Goal: Information Seeking & Learning: Learn about a topic

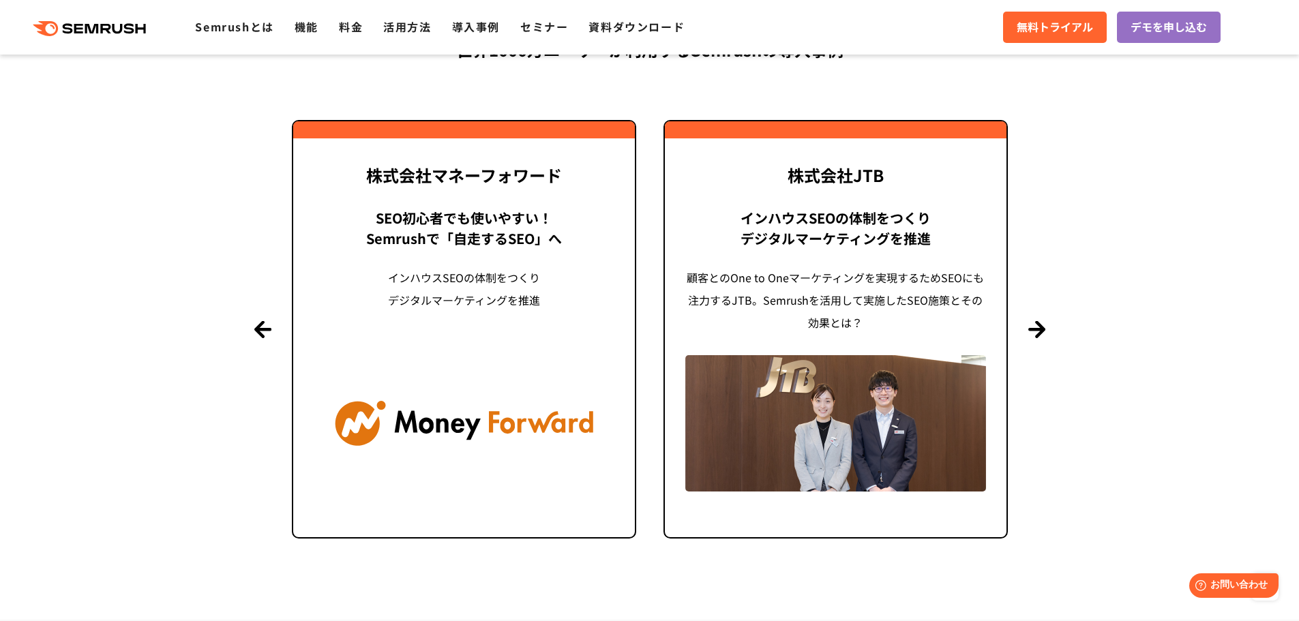
scroll to position [3083, 0]
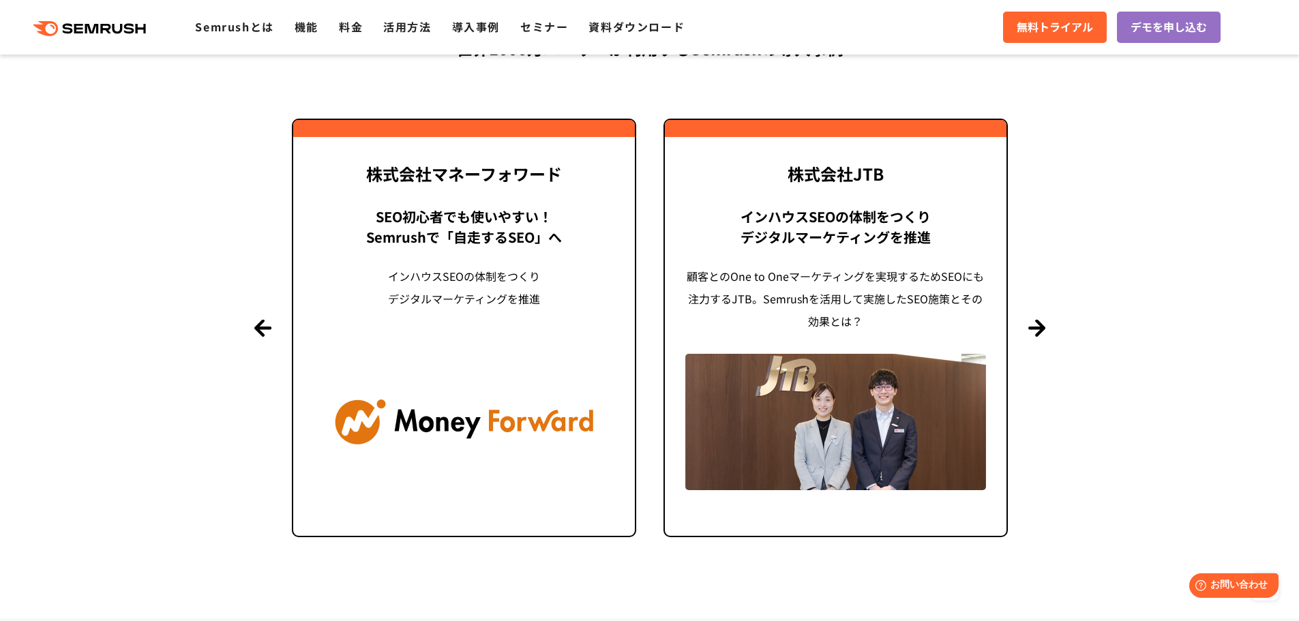
click at [1034, 318] on section "導入事例 世界[DATE]万ユーザーが利用する Semrushの導入事例 Previous 株式会社LIXIL 「テクニカルSEOの実践でサイトを健全に Si…" at bounding box center [649, 260] width 1299 height 717
click at [1039, 325] on button "Next" at bounding box center [1037, 328] width 17 height 17
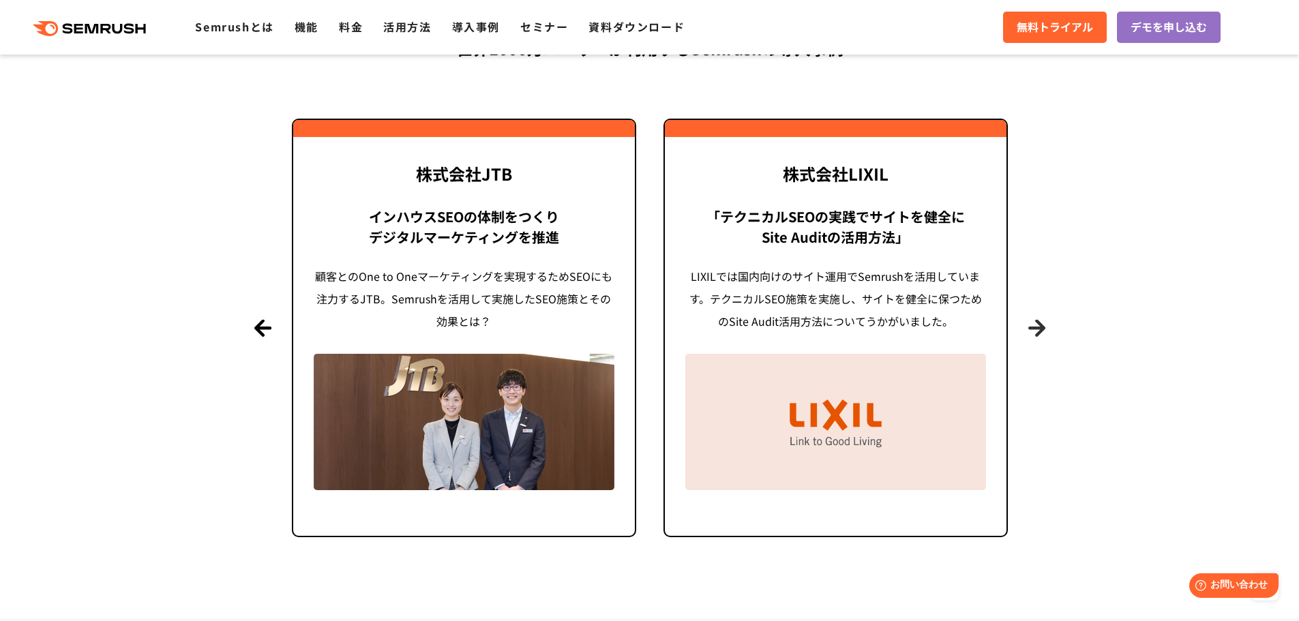
click at [1039, 325] on button "Next" at bounding box center [1037, 328] width 17 height 17
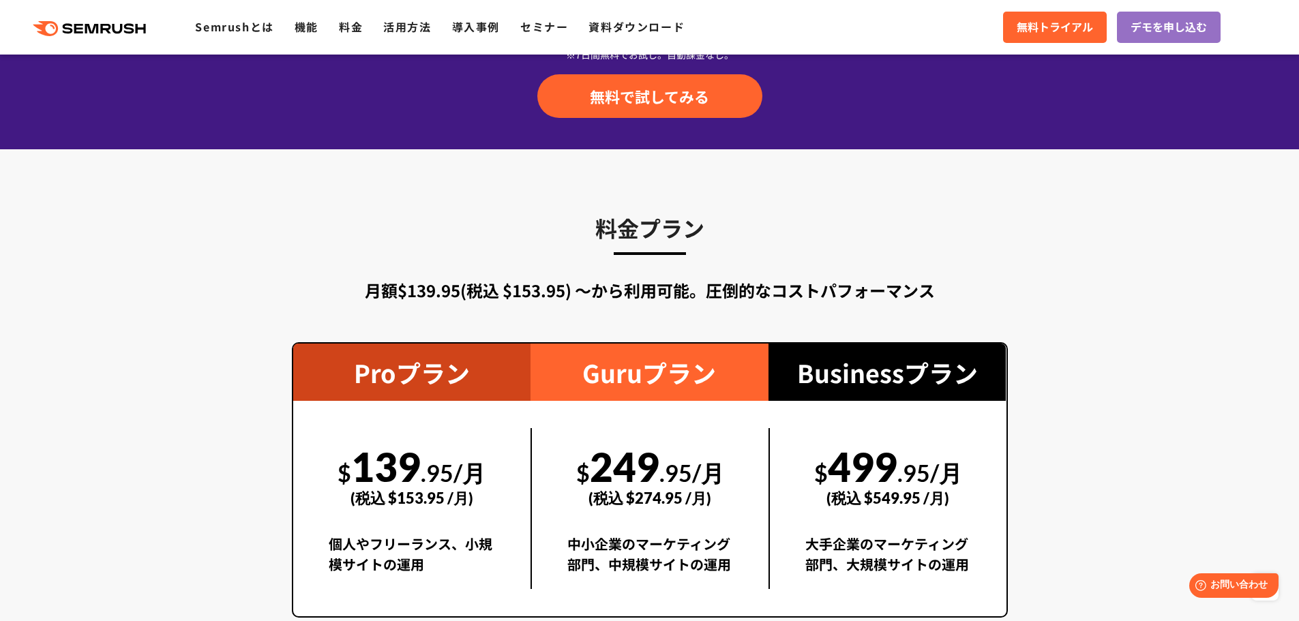
scroll to position [2019, 0]
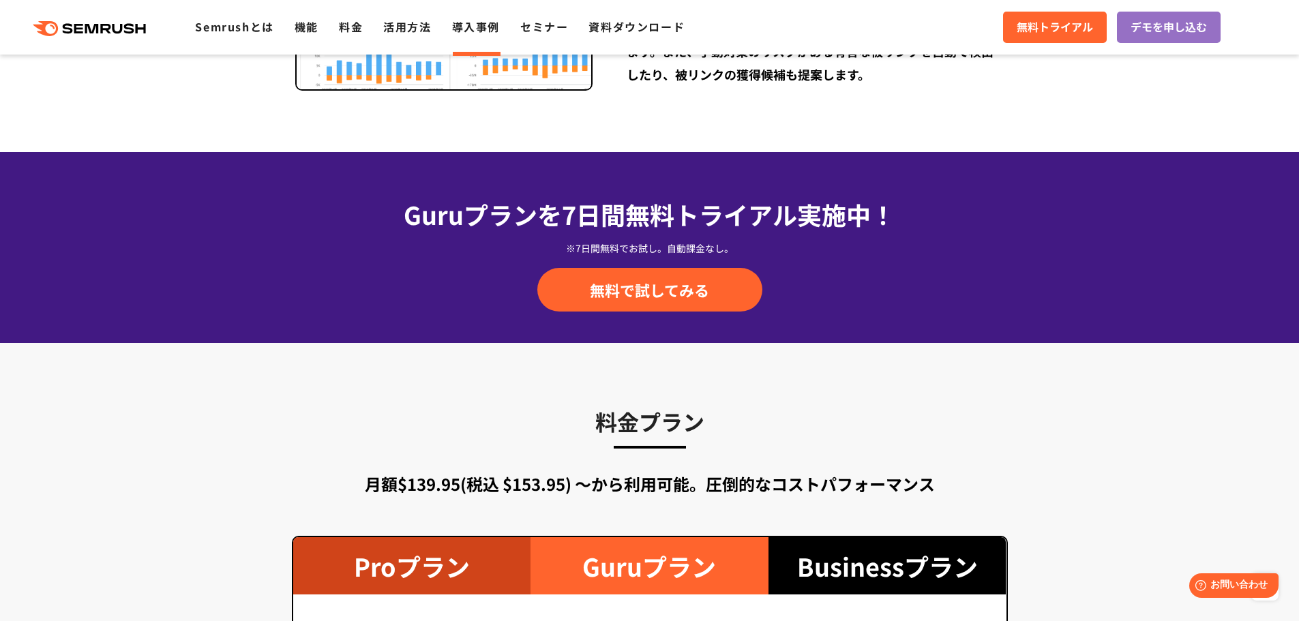
click at [493, 33] on link "導入事例" at bounding box center [476, 26] width 48 height 16
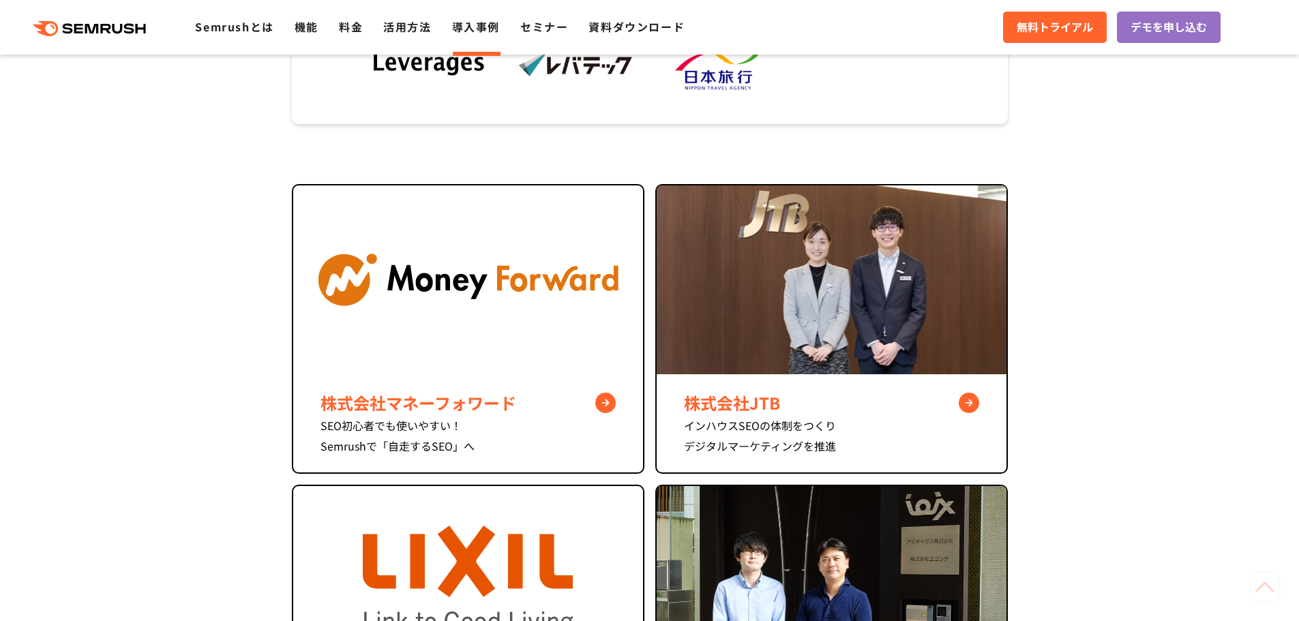
scroll to position [469, 0]
click at [388, 329] on img at bounding box center [468, 279] width 350 height 189
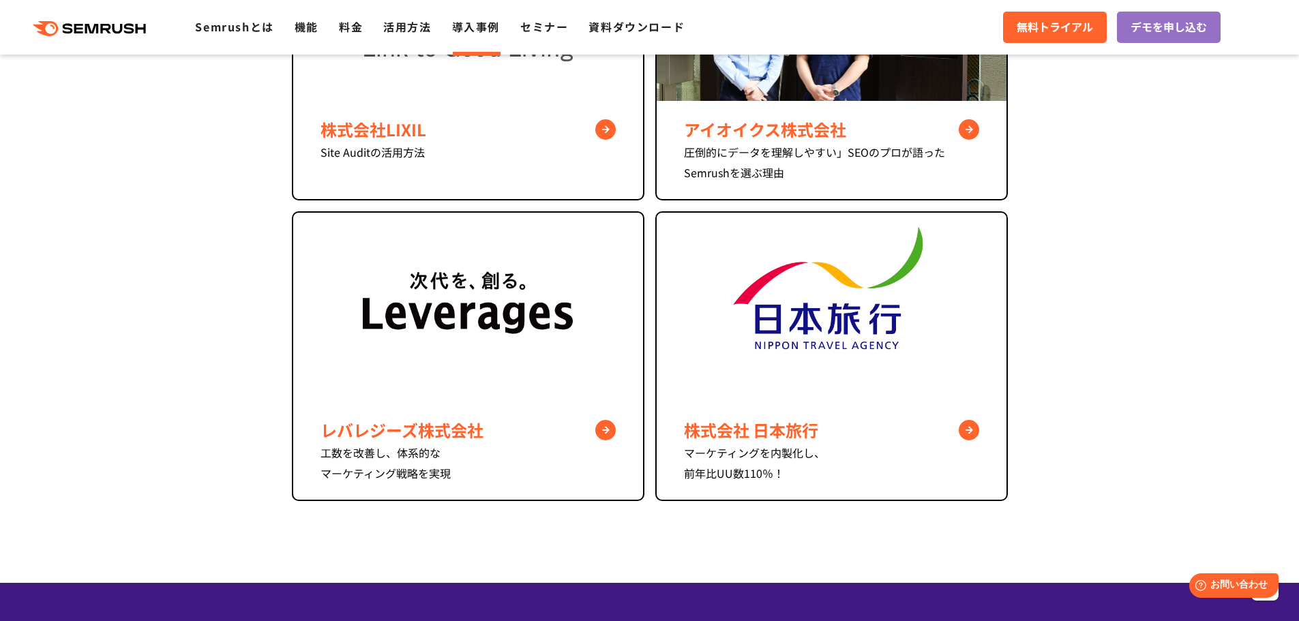
scroll to position [1044, 0]
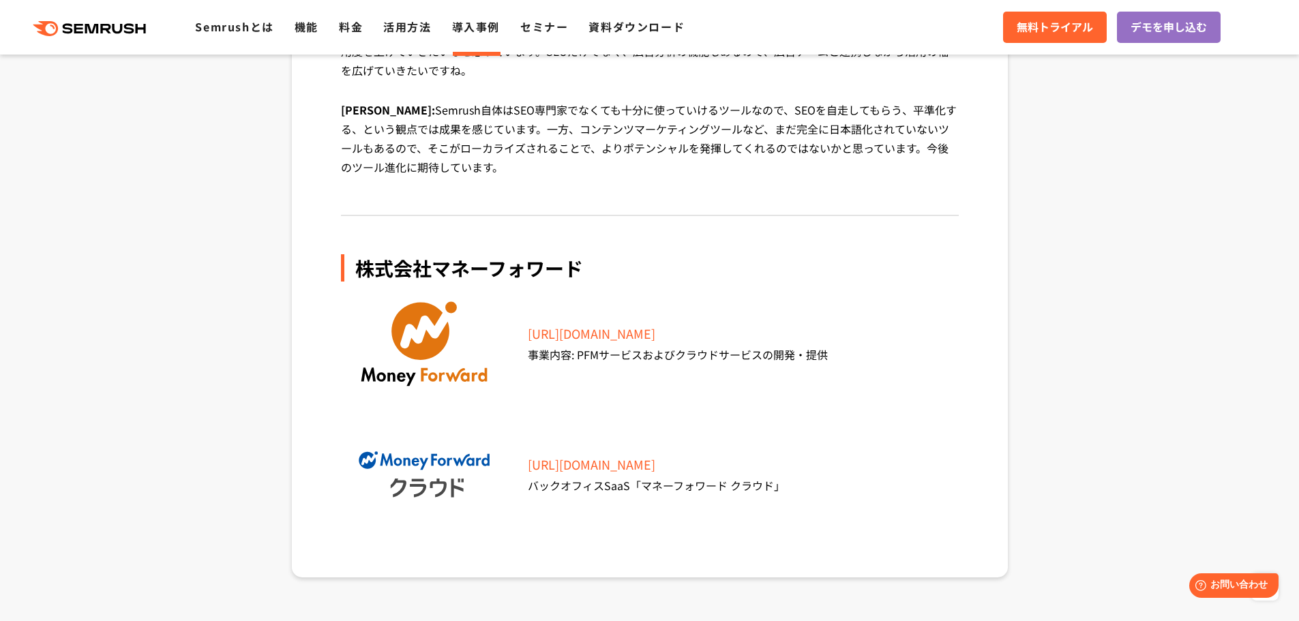
scroll to position [4876, 0]
